Goal: Information Seeking & Learning: Understand process/instructions

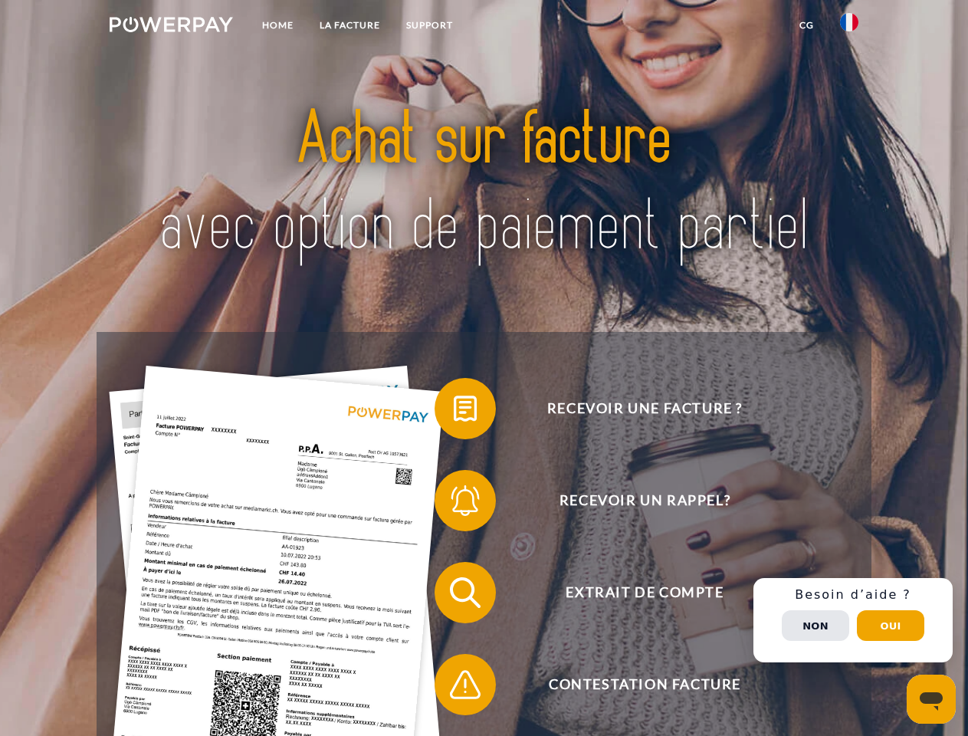
click at [171, 27] on img at bounding box center [171, 24] width 123 height 15
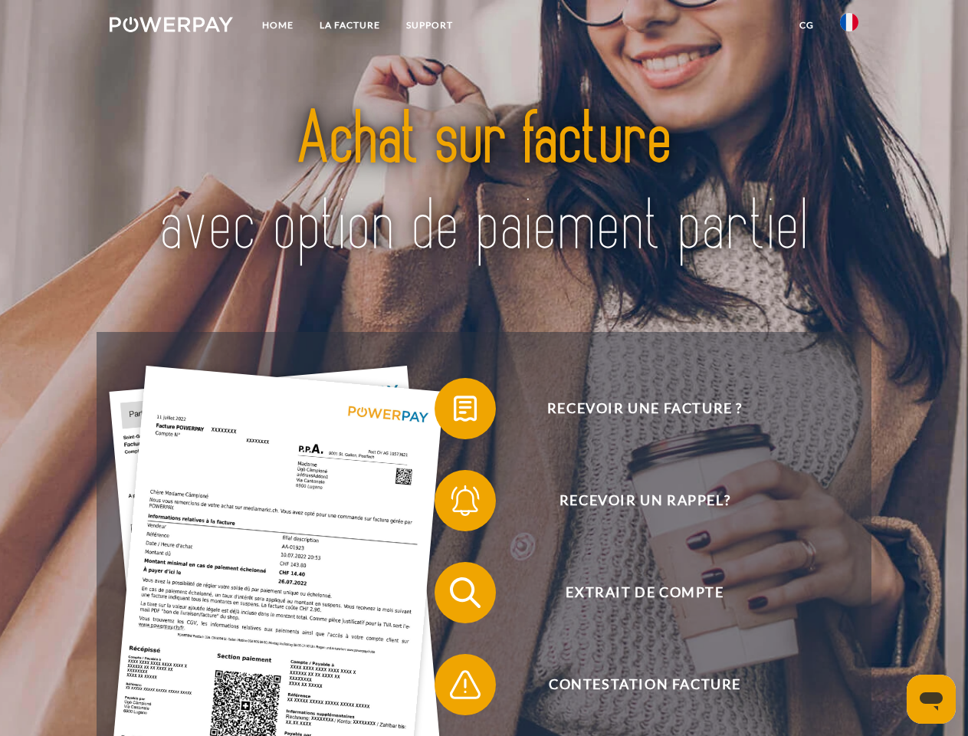
click at [850, 27] on img at bounding box center [849, 22] width 18 height 18
click at [807, 25] on link "CG" at bounding box center [807, 26] width 41 height 28
click at [454, 412] on span at bounding box center [442, 408] width 77 height 77
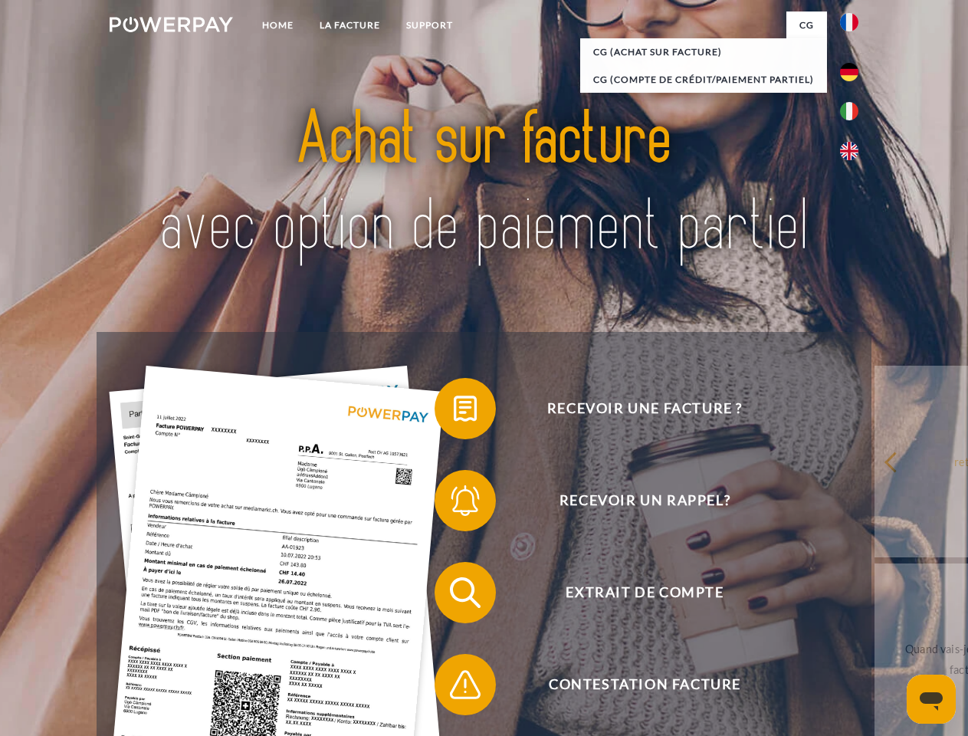
click at [454, 504] on span at bounding box center [442, 500] width 77 height 77
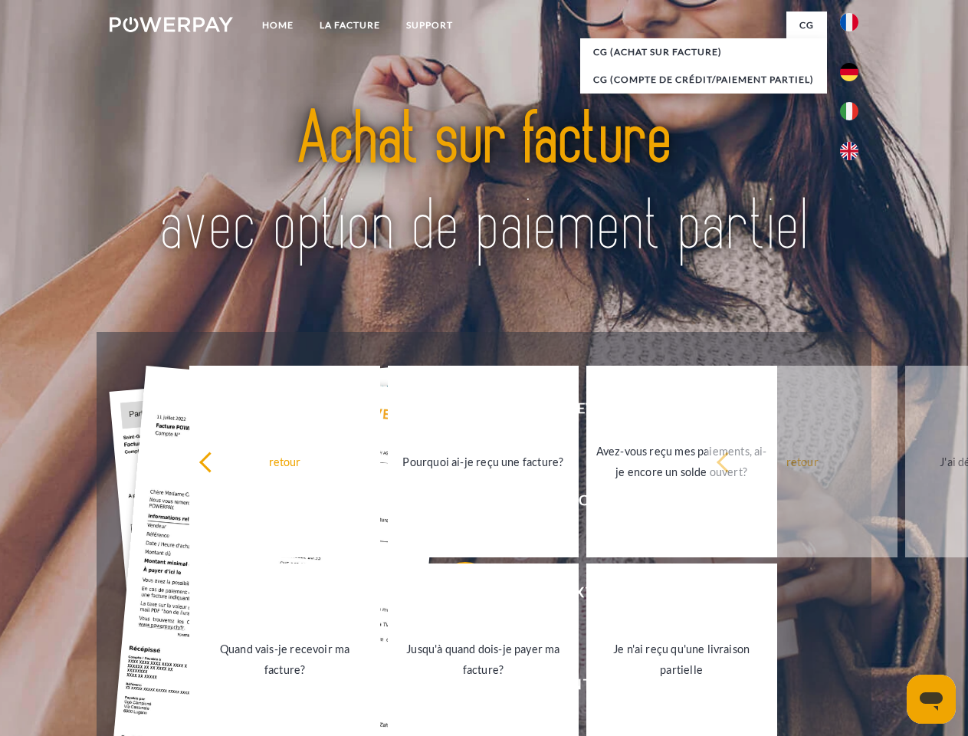
click at [454, 596] on link "Jusqu'à quand dois-je payer ma facture?" at bounding box center [483, 660] width 191 height 192
click at [454, 688] on span at bounding box center [442, 684] width 77 height 77
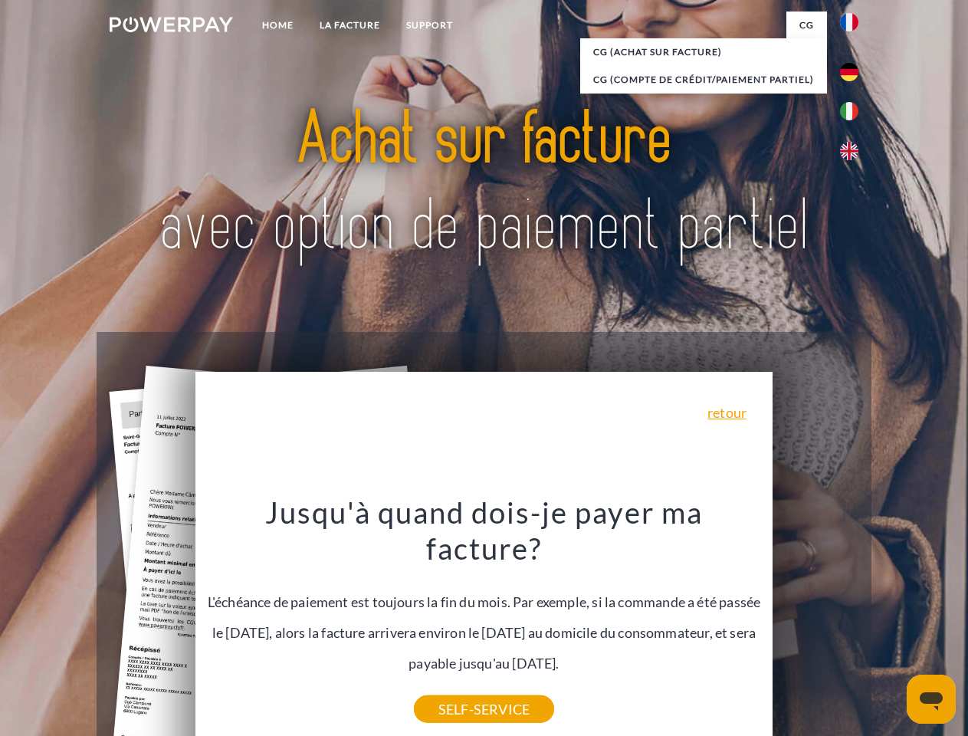
click at [853, 620] on div "Recevoir une facture ? Recevoir un rappel? Extrait de compte retour" at bounding box center [484, 638] width 774 height 613
click at [816, 623] on span "Extrait de compte" at bounding box center [645, 592] width 376 height 61
click at [891, 626] on header "Home LA FACTURE Support" at bounding box center [484, 529] width 968 height 1059
